Goal: Information Seeking & Learning: Learn about a topic

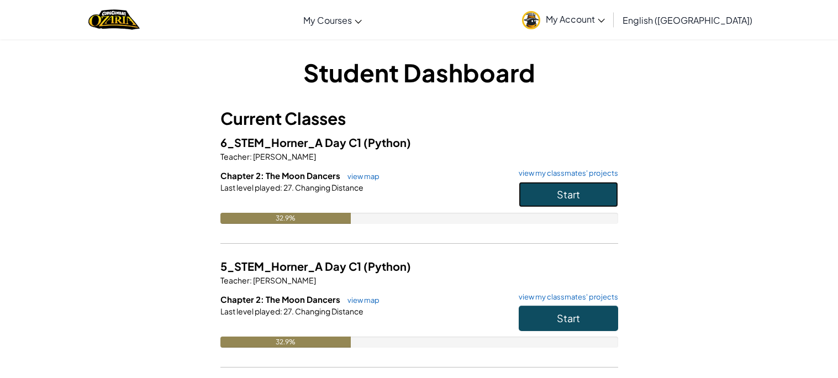
click at [617, 187] on button "Start" at bounding box center [568, 194] width 99 height 25
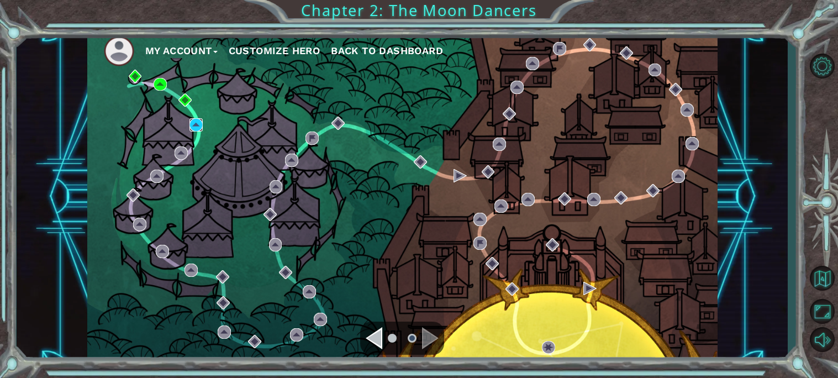
click at [194, 130] on img at bounding box center [195, 124] width 13 height 13
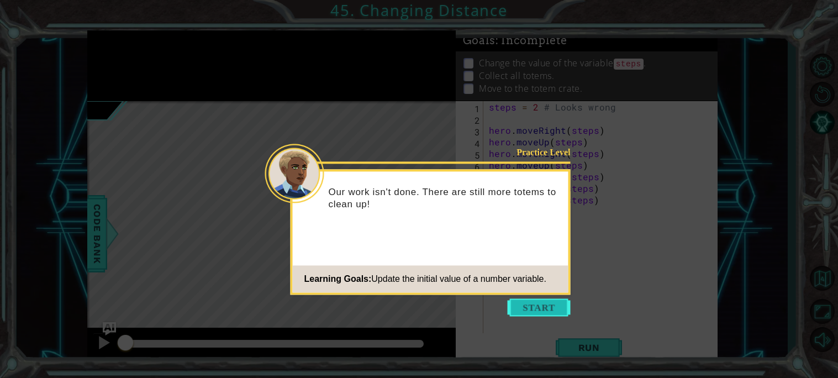
click at [534, 309] on button "Start" at bounding box center [539, 307] width 63 height 18
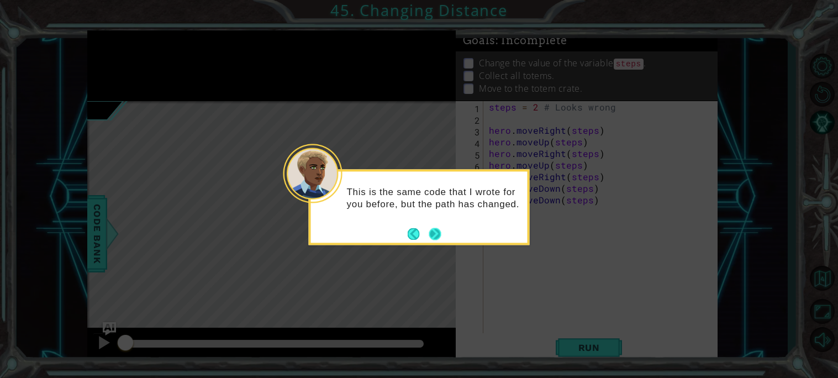
click at [440, 236] on button "Next" at bounding box center [435, 234] width 20 height 20
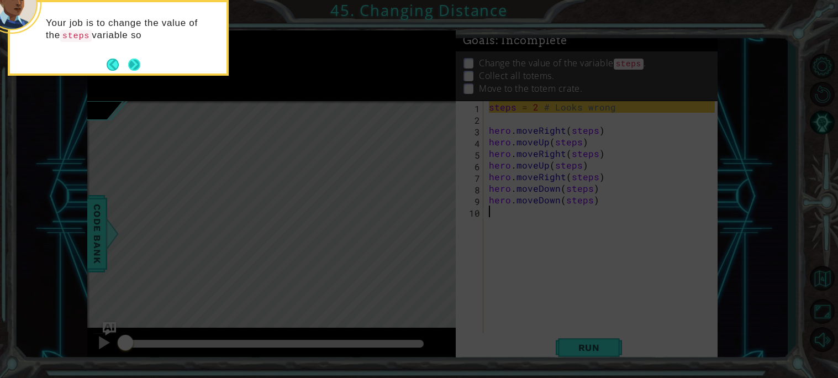
click at [133, 71] on button "Next" at bounding box center [134, 64] width 13 height 13
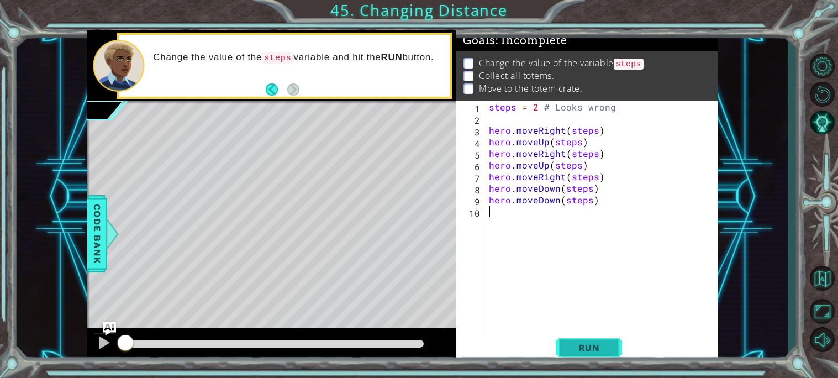
click at [603, 351] on span "Run" at bounding box center [589, 347] width 44 height 11
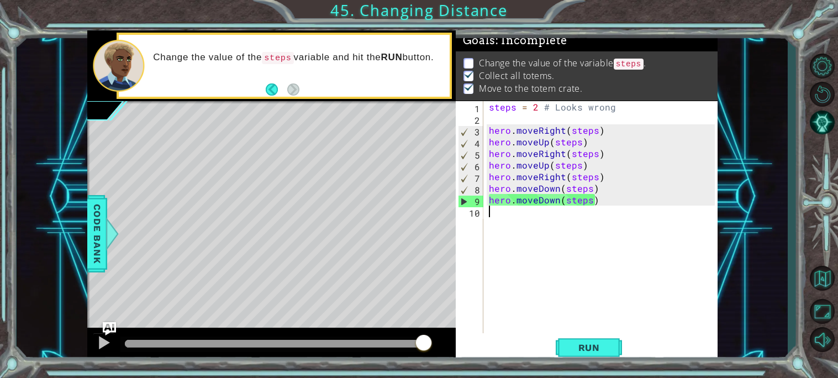
click at [591, 130] on div "steps = 2 # Looks wrong hero . moveRight ( steps ) hero . moveUp ( steps ) hero…" at bounding box center [604, 228] width 234 height 255
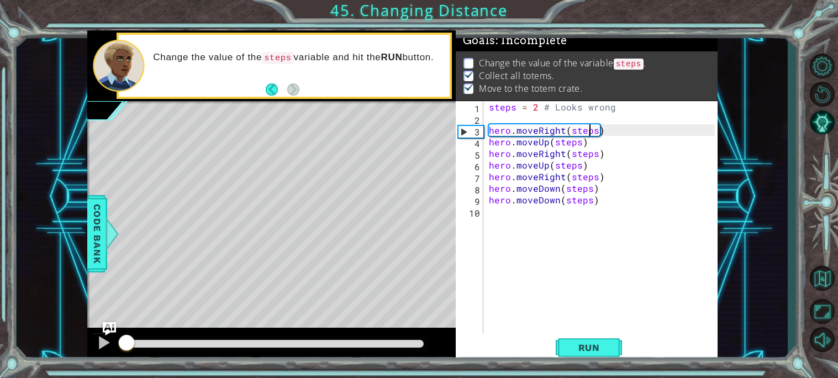
drag, startPoint x: 427, startPoint y: 343, endPoint x: 0, endPoint y: 377, distance: 428.3
click at [0, 377] on div "1 ההההההההההההההההההההההההההההההההההההההההההההההההההההההההההההההההההההההההההההה…" at bounding box center [419, 189] width 838 height 378
click at [594, 133] on div "steps = 2 # Looks wrong hero . moveRight ( steps ) hero . moveUp ( steps ) hero…" at bounding box center [604, 228] width 234 height 255
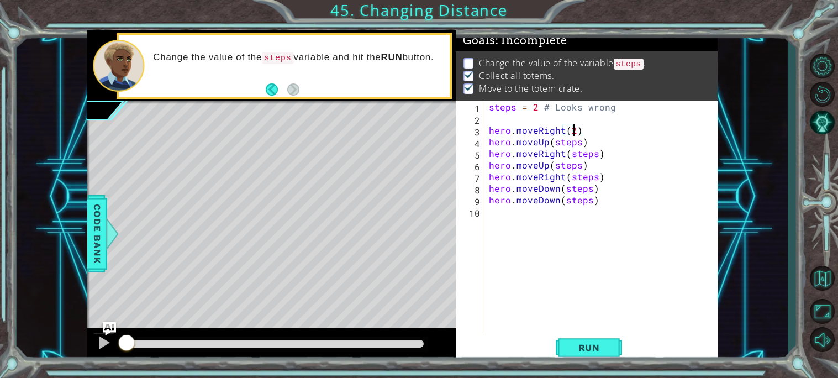
scroll to position [0, 4]
click at [580, 144] on div "steps = 2 # Looks wrong hero . moveRight ( 2 ) hero . moveUp ( steps ) hero . m…" at bounding box center [604, 228] width 234 height 255
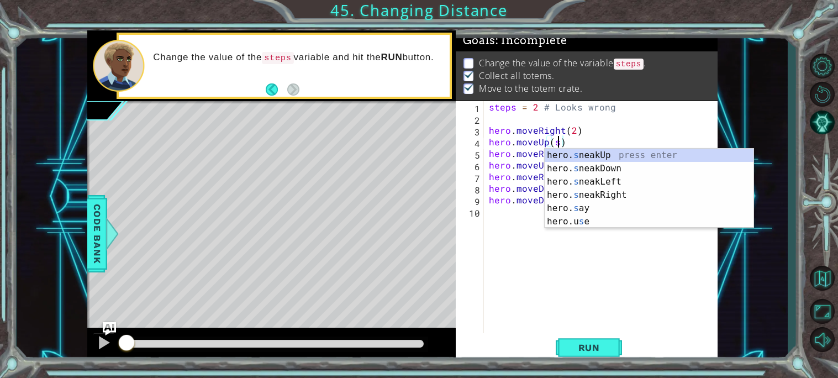
scroll to position [0, 3]
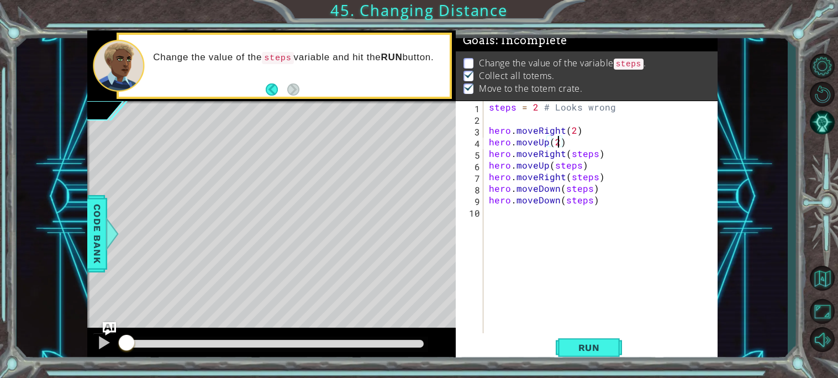
click at [594, 154] on div "steps = 2 # Looks wrong hero . moveRight ( 2 ) hero . moveUp ( 2 ) hero . moveR…" at bounding box center [604, 228] width 234 height 255
click at [579, 165] on div "steps = 2 # Looks wrong hero . moveRight ( 2 ) hero . moveUp ( 2 ) hero . moveR…" at bounding box center [604, 228] width 234 height 255
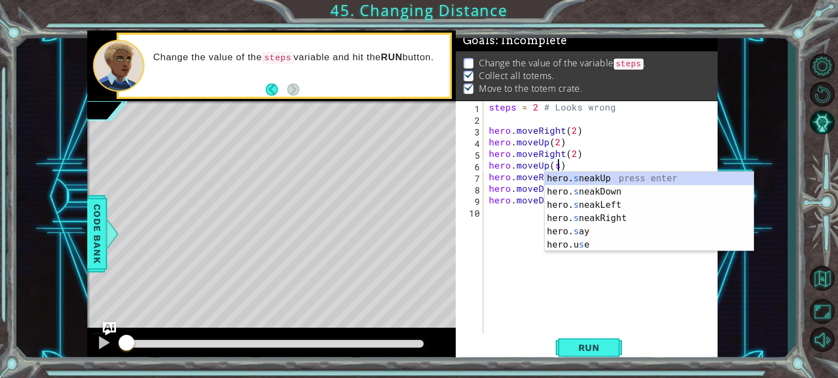
scroll to position [0, 3]
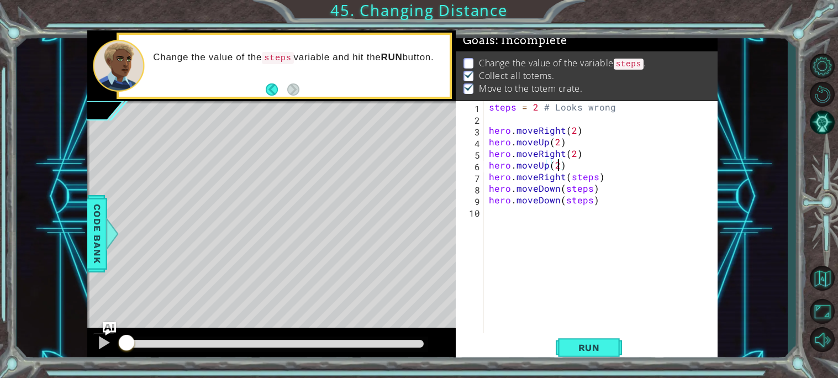
click at [595, 176] on div "steps = 2 # Looks wrong hero . moveRight ( 2 ) hero . moveUp ( 2 ) hero . moveR…" at bounding box center [604, 228] width 234 height 255
click at [590, 187] on div "steps = 2 # Looks wrong hero . moveRight ( 2 ) hero . moveUp ( 2 ) hero . moveR…" at bounding box center [604, 228] width 234 height 255
click at [590, 200] on div "steps = 2 # Looks wrong hero . moveRight ( 2 ) hero . moveUp ( 2 ) hero . moveR…" at bounding box center [604, 228] width 234 height 255
click at [473, 59] on li "Change the value of the variable steps ." at bounding box center [587, 63] width 249 height 13
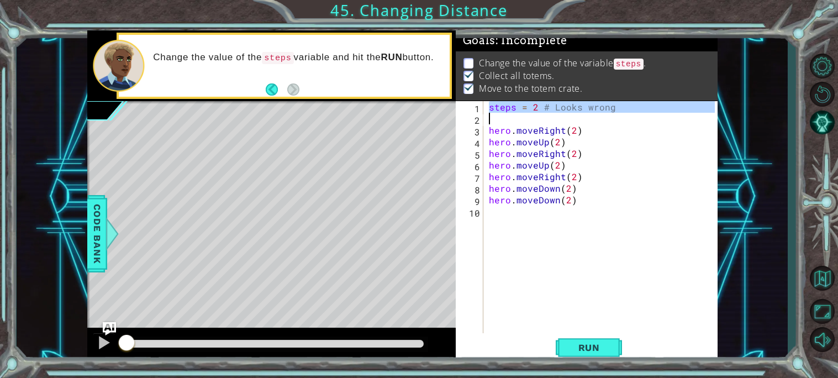
drag, startPoint x: 488, startPoint y: 107, endPoint x: 599, endPoint y: 114, distance: 111.2
click at [599, 114] on div "steps = 2 # Looks wrong hero . moveRight ( 2 ) hero . moveUp ( 2 ) hero . moveR…" at bounding box center [604, 228] width 234 height 255
type textarea "steps = 2 # Looks wrong"
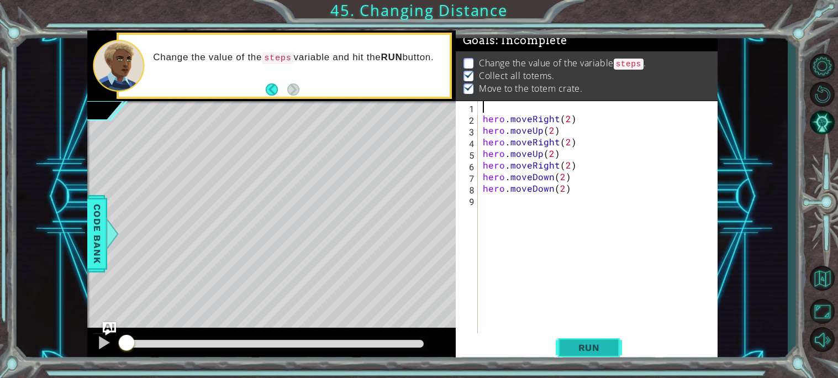
click at [580, 344] on span "Run" at bounding box center [589, 347] width 44 height 11
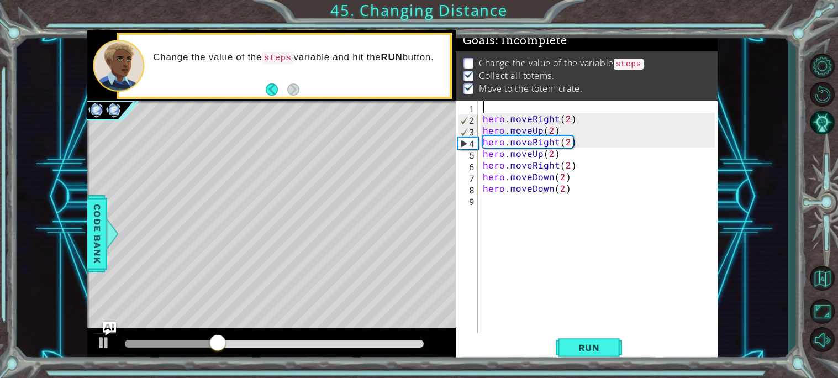
click at [637, 64] on code "steps" at bounding box center [629, 64] width 30 height 11
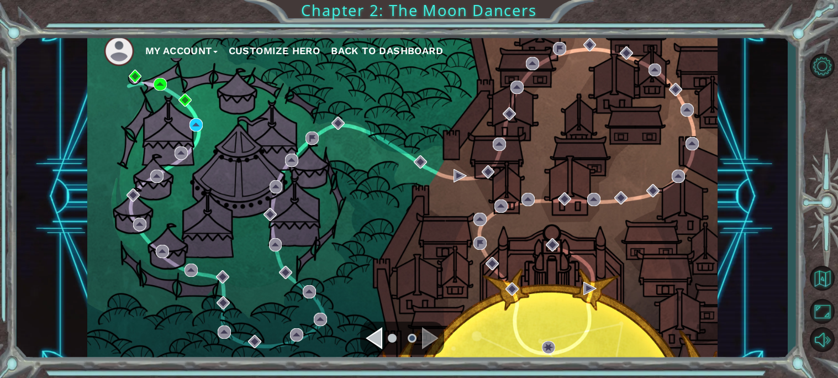
click at [195, 117] on div "My Account Customize Hero Back to Dashboard" at bounding box center [402, 196] width 630 height 332
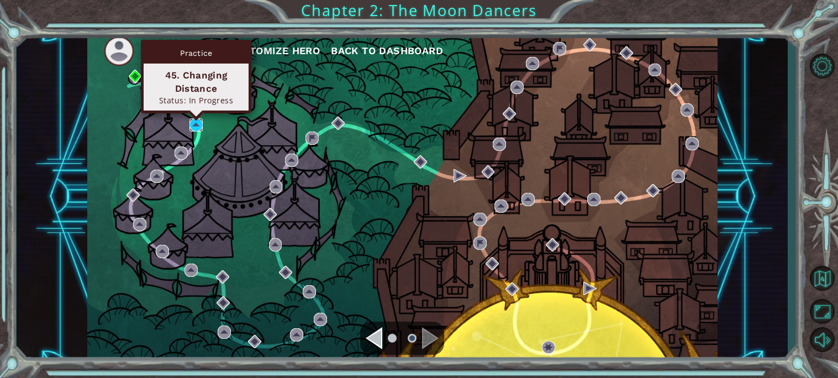
click at [196, 120] on img at bounding box center [195, 124] width 13 height 13
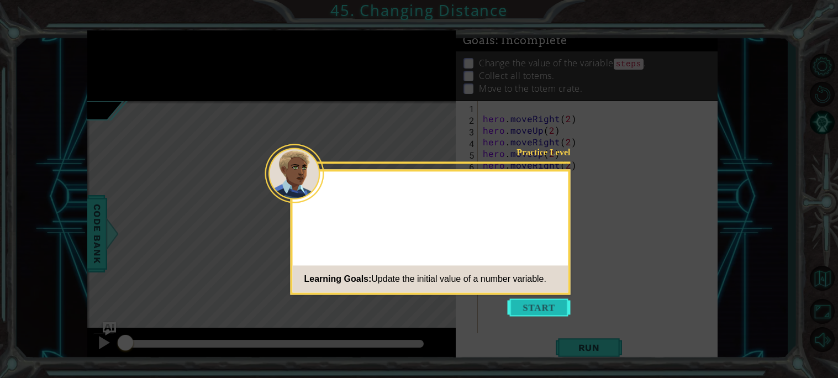
click at [525, 315] on button "Start" at bounding box center [539, 307] width 63 height 18
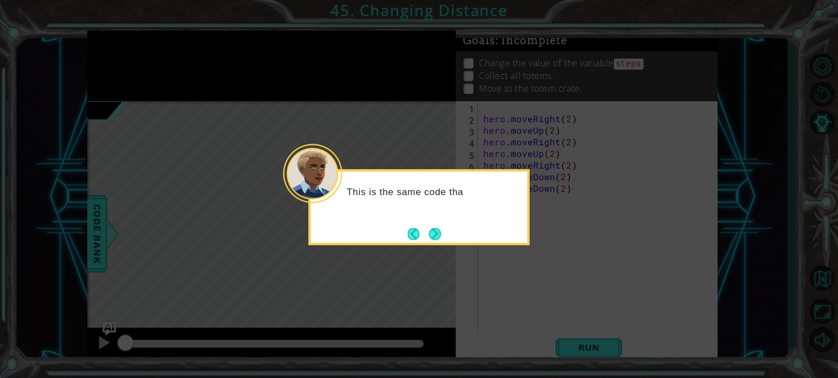
click at [446, 249] on icon at bounding box center [419, 189] width 838 height 378
click at [429, 242] on button "Next" at bounding box center [435, 233] width 19 height 19
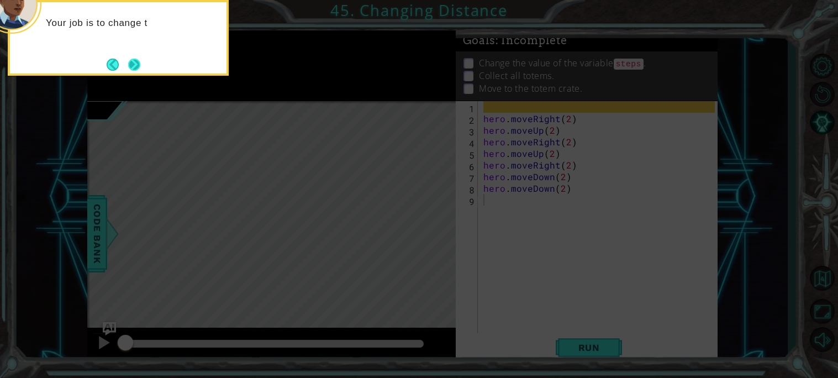
click at [140, 60] on button "Next" at bounding box center [133, 64] width 15 height 15
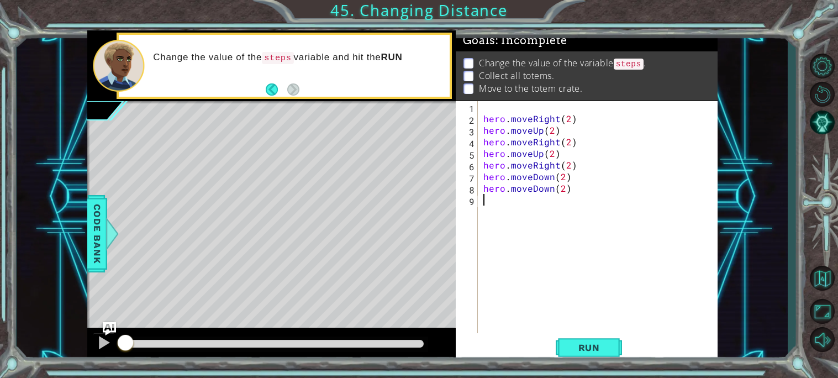
click at [562, 190] on div "hero . moveRight ( 2 ) hero . moveUp ( 2 ) hero . moveRight ( 2 ) hero . moveUp…" at bounding box center [600, 228] width 239 height 255
type textarea "hero.moveDown(steps)"
click at [493, 107] on div "hero . moveRight ( 2 ) hero . moveUp ( 2 ) hero . moveRight ( 2 ) hero . moveUp…" at bounding box center [600, 228] width 239 height 255
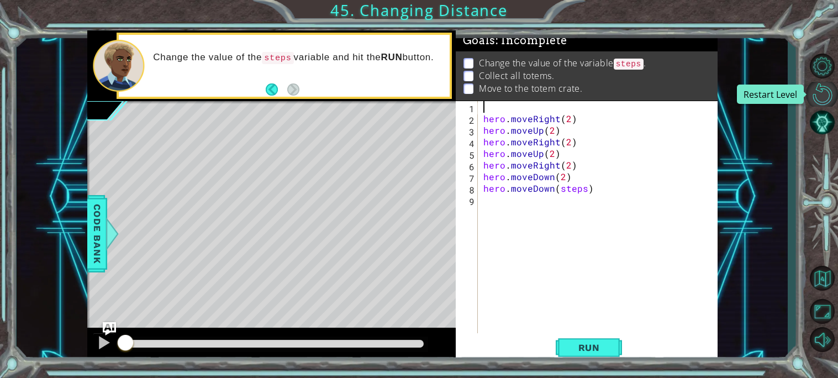
click at [825, 86] on button "Restart Level" at bounding box center [822, 94] width 32 height 25
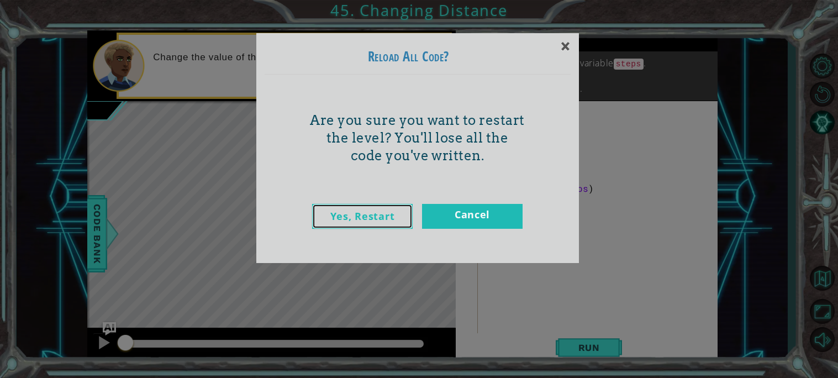
click at [377, 212] on link "Yes, Restart" at bounding box center [362, 216] width 101 height 25
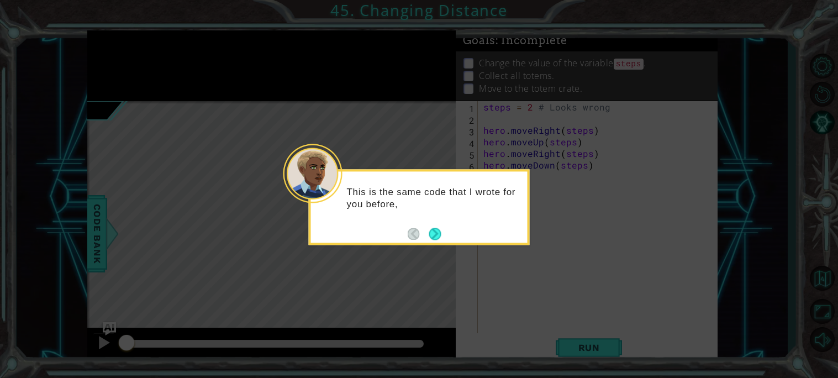
click at [583, 114] on icon at bounding box center [419, 189] width 838 height 378
click at [432, 236] on button "Next" at bounding box center [435, 234] width 13 height 13
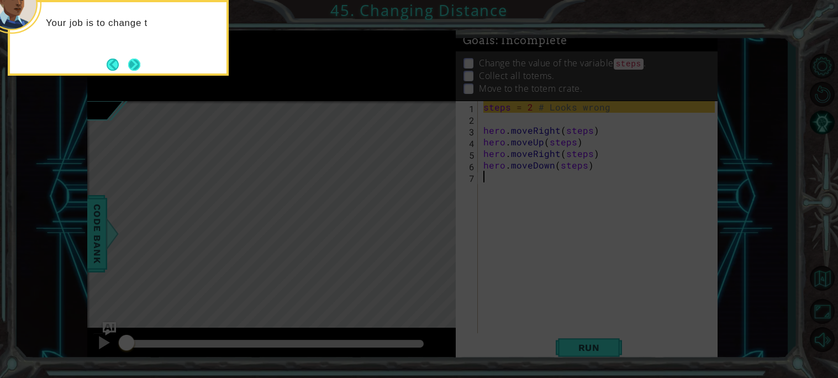
click at [140, 69] on button "Next" at bounding box center [134, 64] width 13 height 13
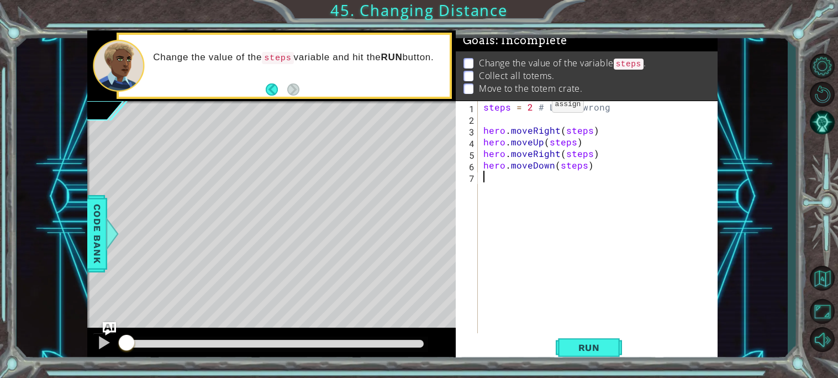
click at [532, 107] on div "steps = 2 # Looks wrong hero . moveRight ( steps ) hero . moveUp ( steps ) hero…" at bounding box center [600, 228] width 239 height 255
click at [588, 129] on div "steps = 3 # Looks wrong hero . moveRight ( steps ) hero . moveUp ( steps ) hero…" at bounding box center [600, 228] width 239 height 255
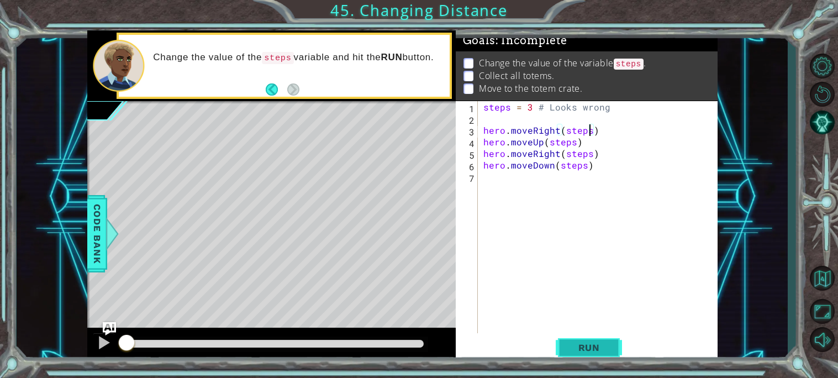
type textarea "hero.moveRight(steps)"
click at [578, 351] on span "Run" at bounding box center [589, 347] width 44 height 11
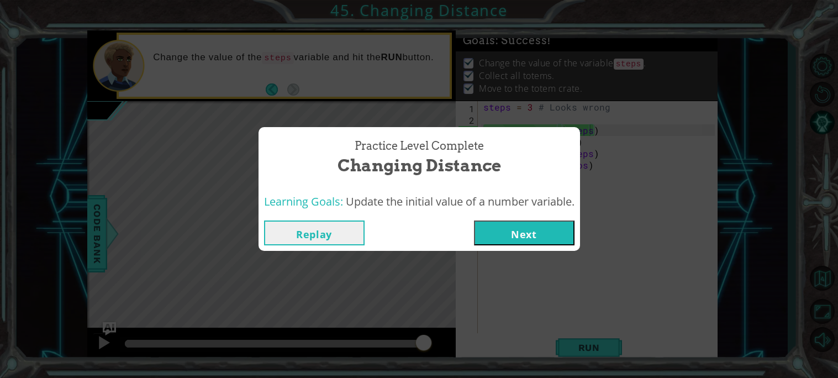
click at [505, 244] on button "Next" at bounding box center [524, 232] width 101 height 25
